Goal: Task Accomplishment & Management: Manage account settings

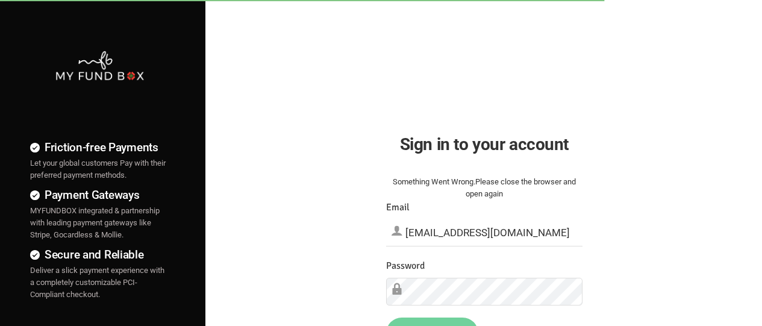
type input "[EMAIL_ADDRESS][DOMAIN_NAME]"
click at [432, 321] on button "Sign in" at bounding box center [432, 331] width 92 height 31
